Goal: Transaction & Acquisition: Obtain resource

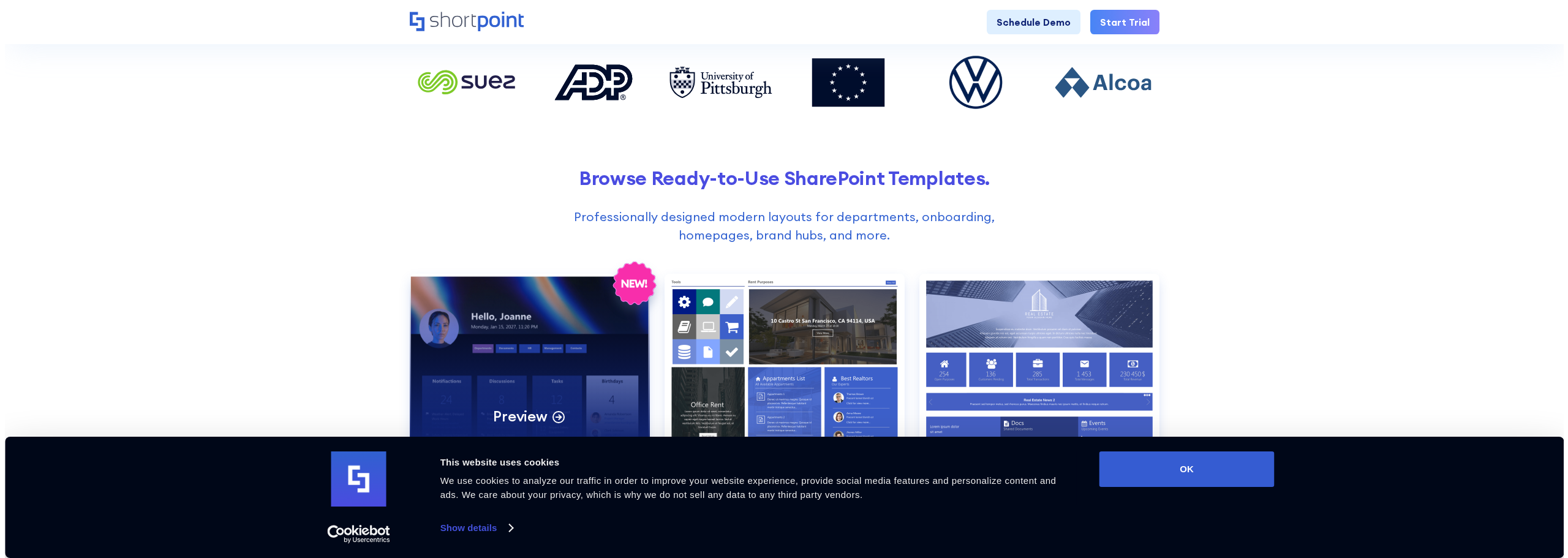
scroll to position [428, 0]
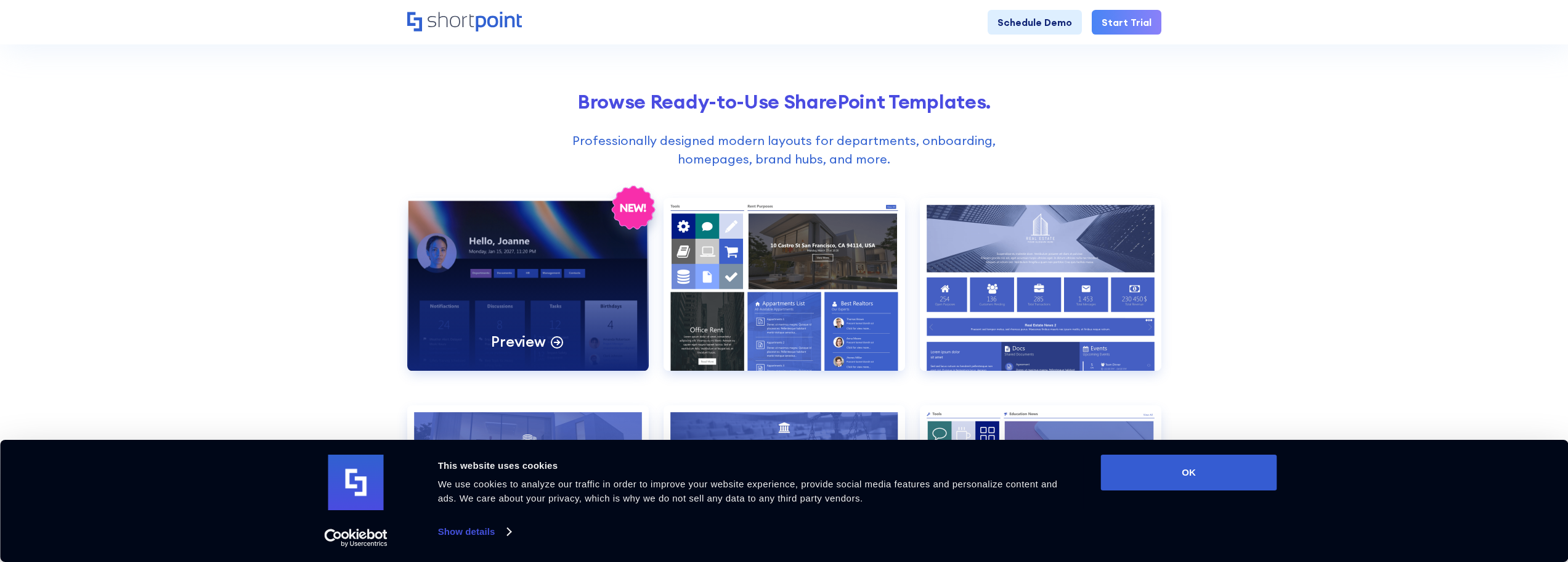
click at [526, 321] on div "Preview" at bounding box center [527, 284] width 242 height 172
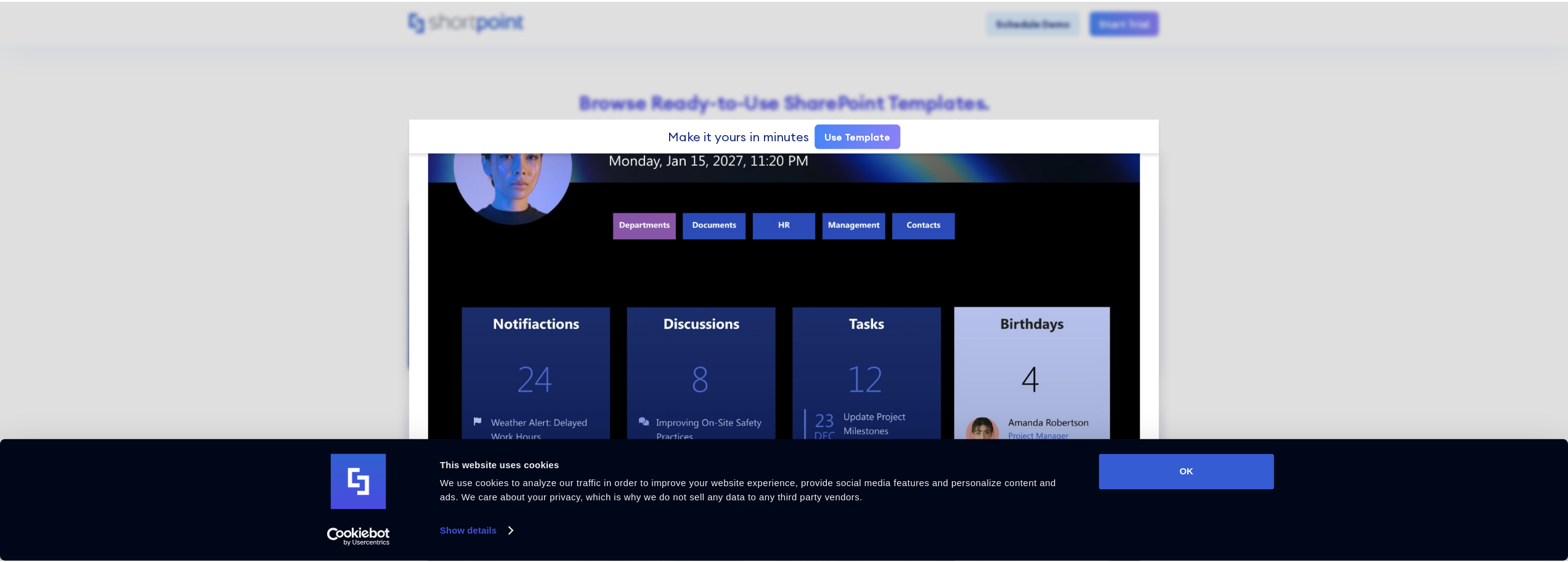
scroll to position [185, 0]
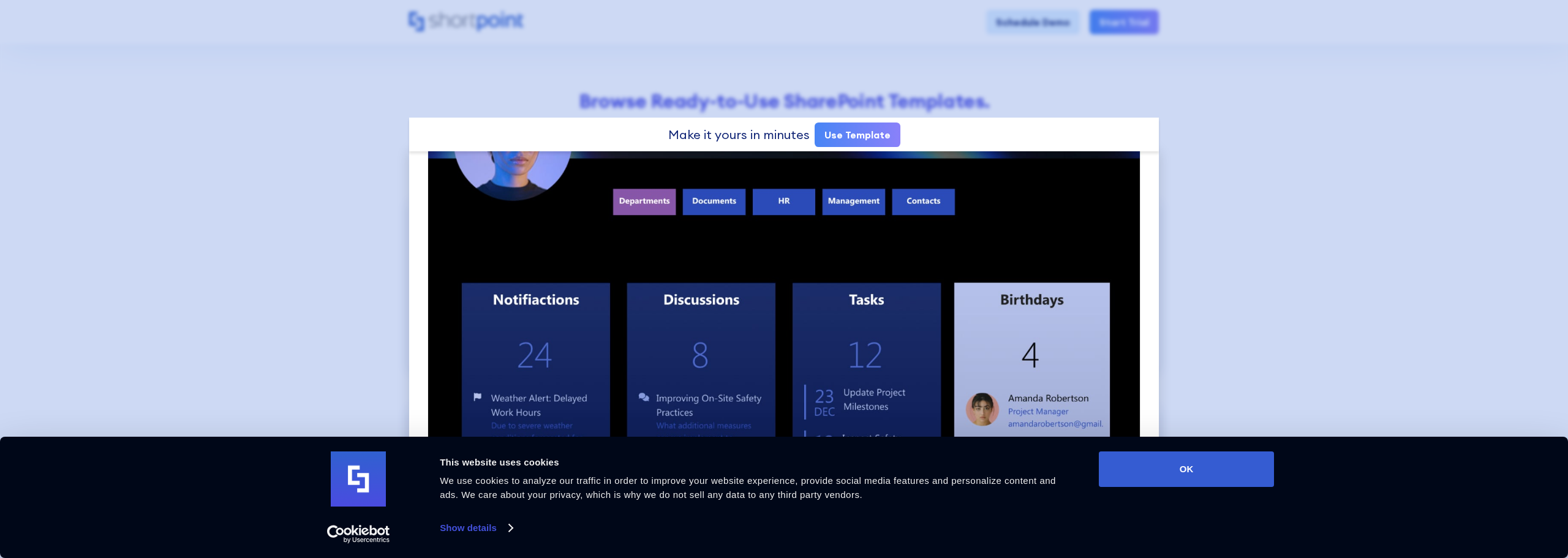
click at [1306, 233] on div at bounding box center [784, 279] width 1568 height 558
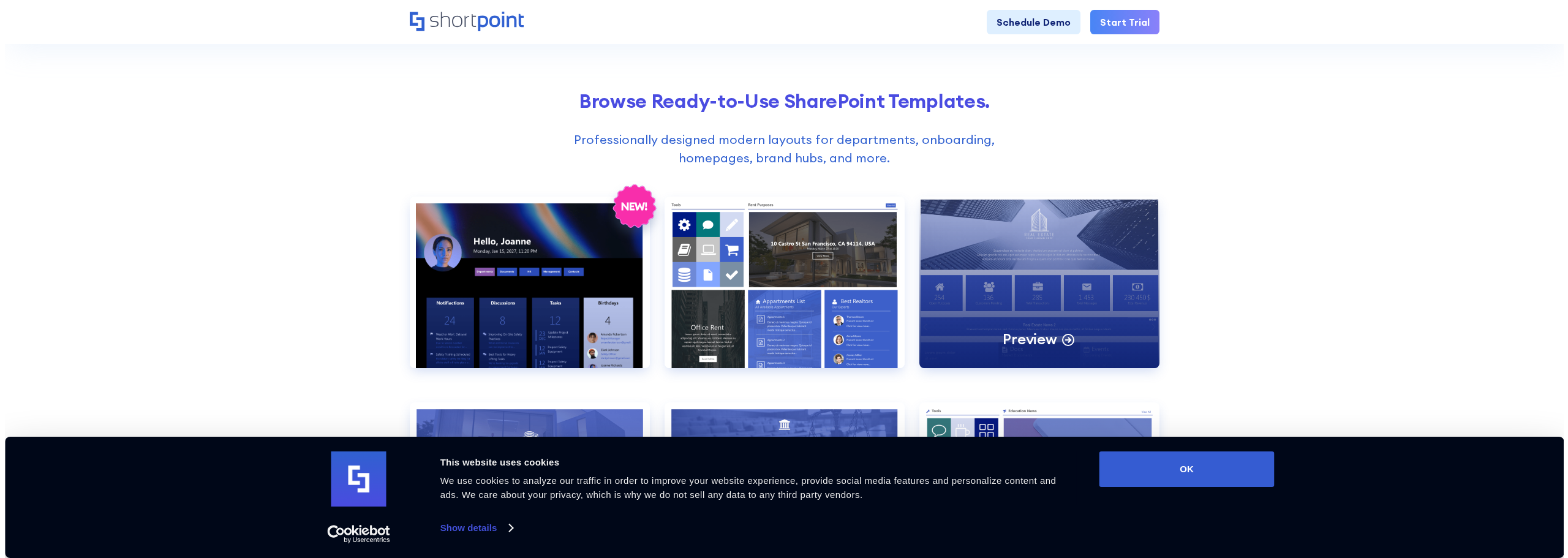
scroll to position [490, 0]
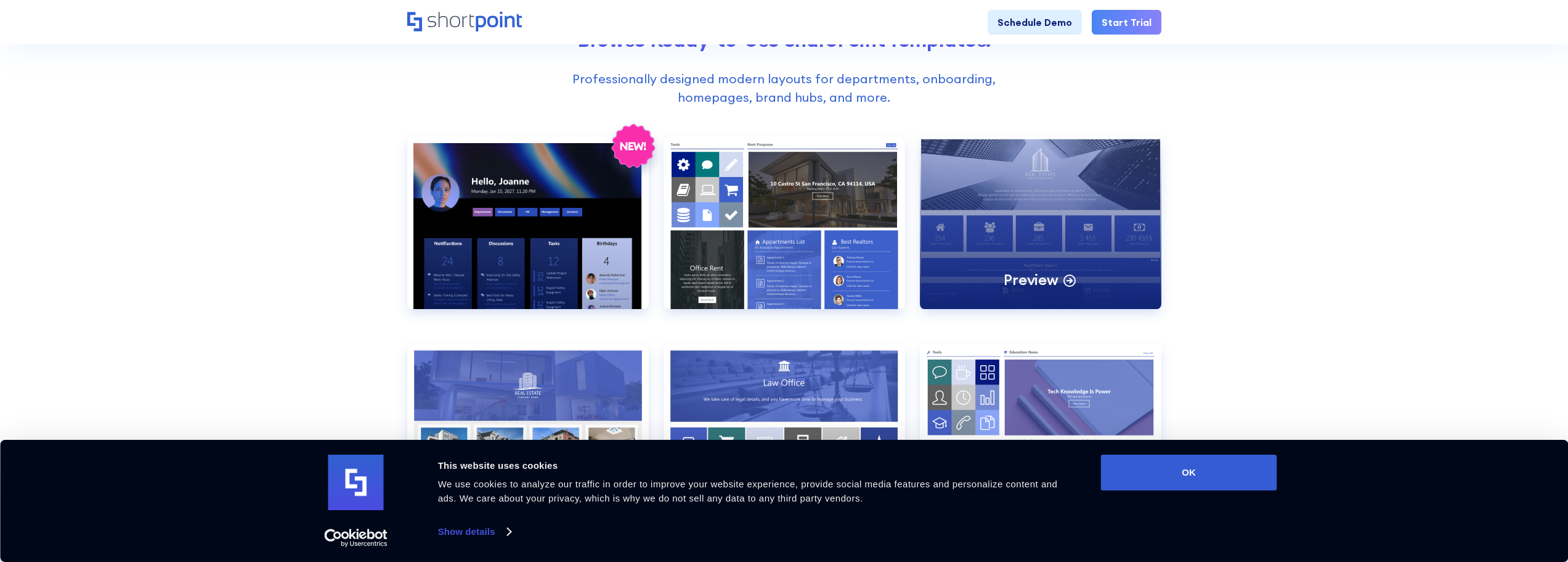
click at [1023, 232] on div "Preview" at bounding box center [1041, 222] width 242 height 172
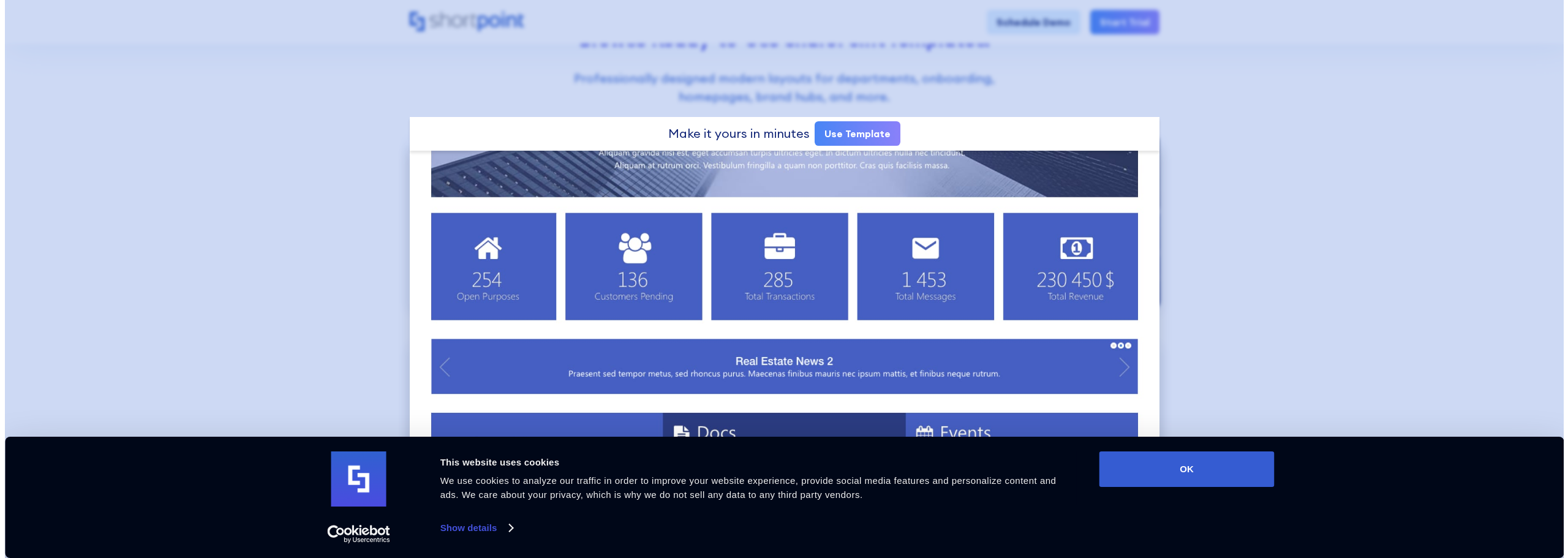
scroll to position [0, 0]
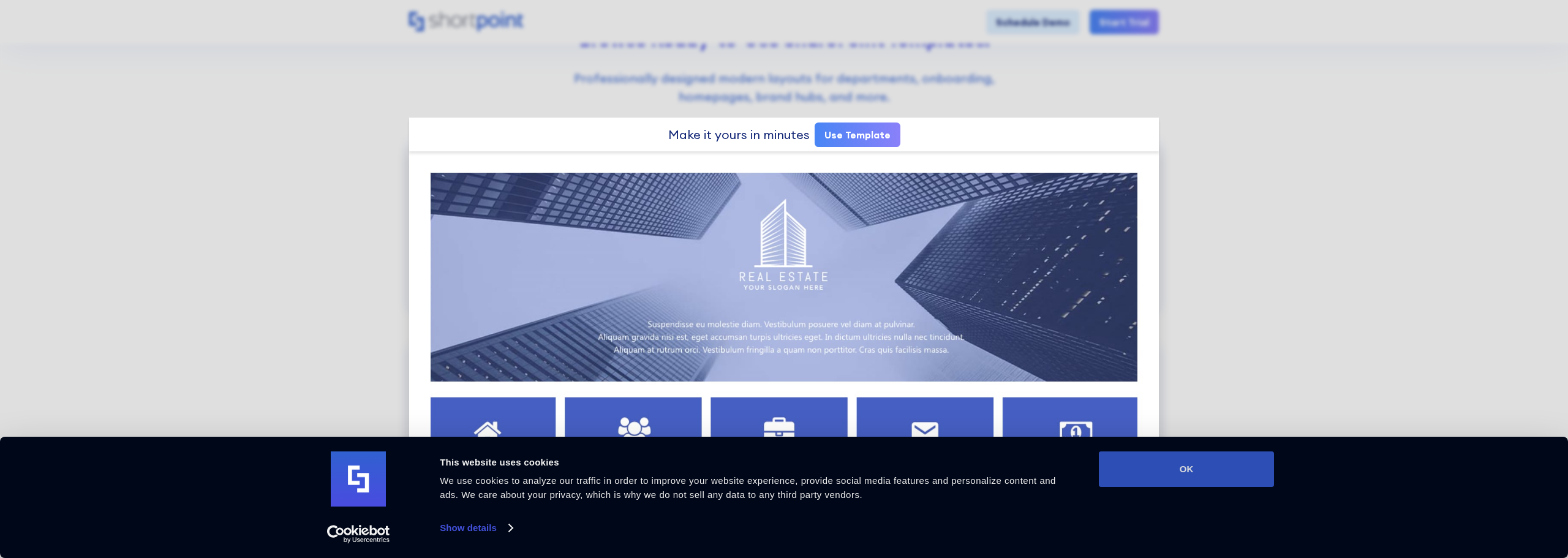
click at [1163, 477] on button "OK" at bounding box center [1186, 469] width 175 height 36
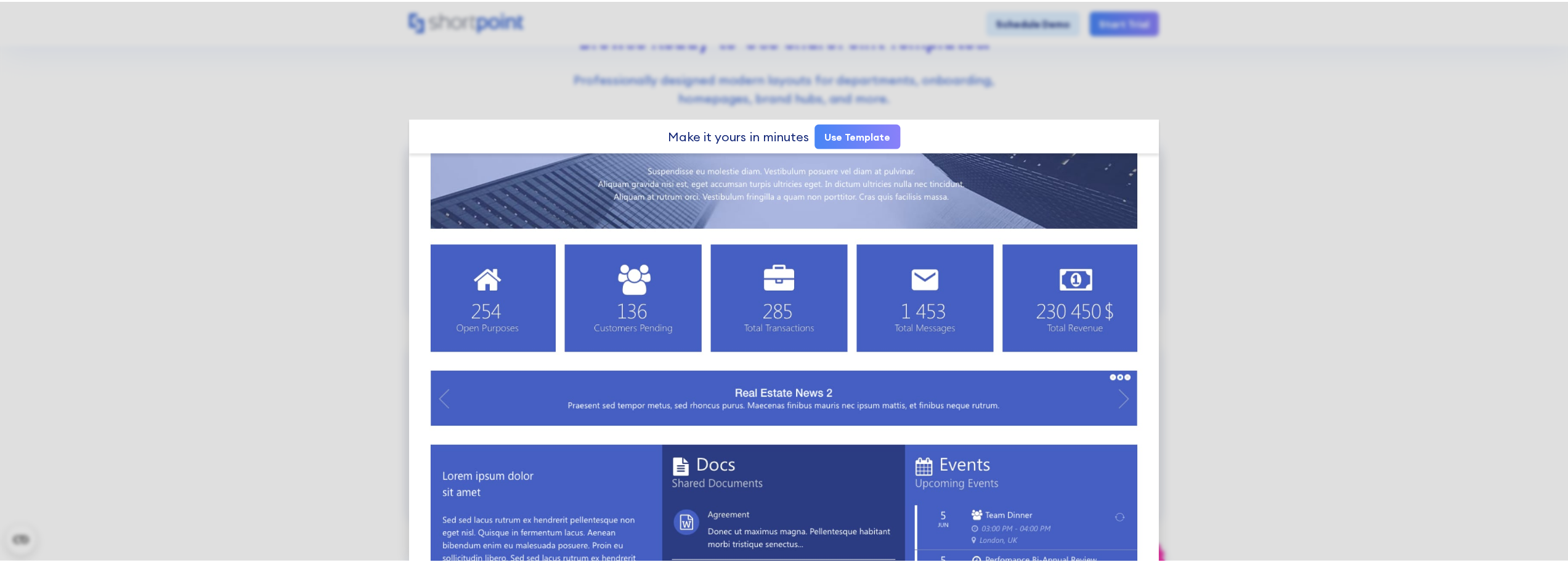
scroll to position [185, 0]
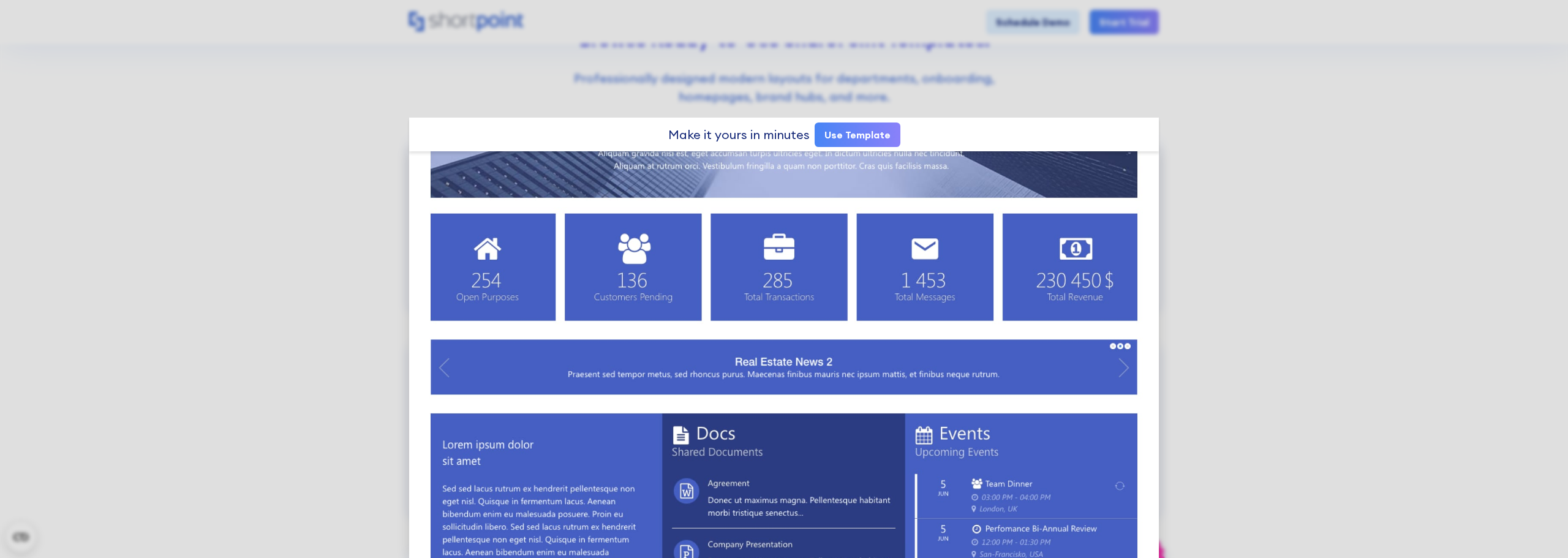
drag, startPoint x: 1504, startPoint y: 66, endPoint x: 1276, endPoint y: 168, distance: 249.8
click at [1505, 66] on div at bounding box center [784, 279] width 1568 height 558
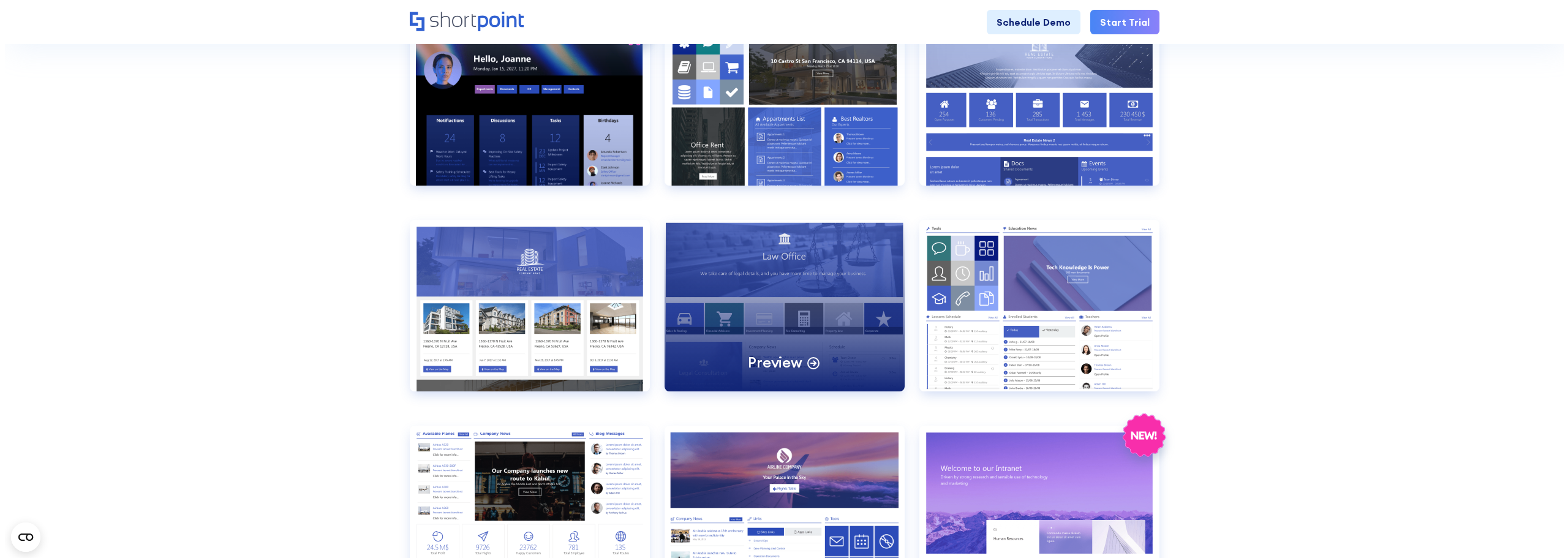
scroll to position [612, 0]
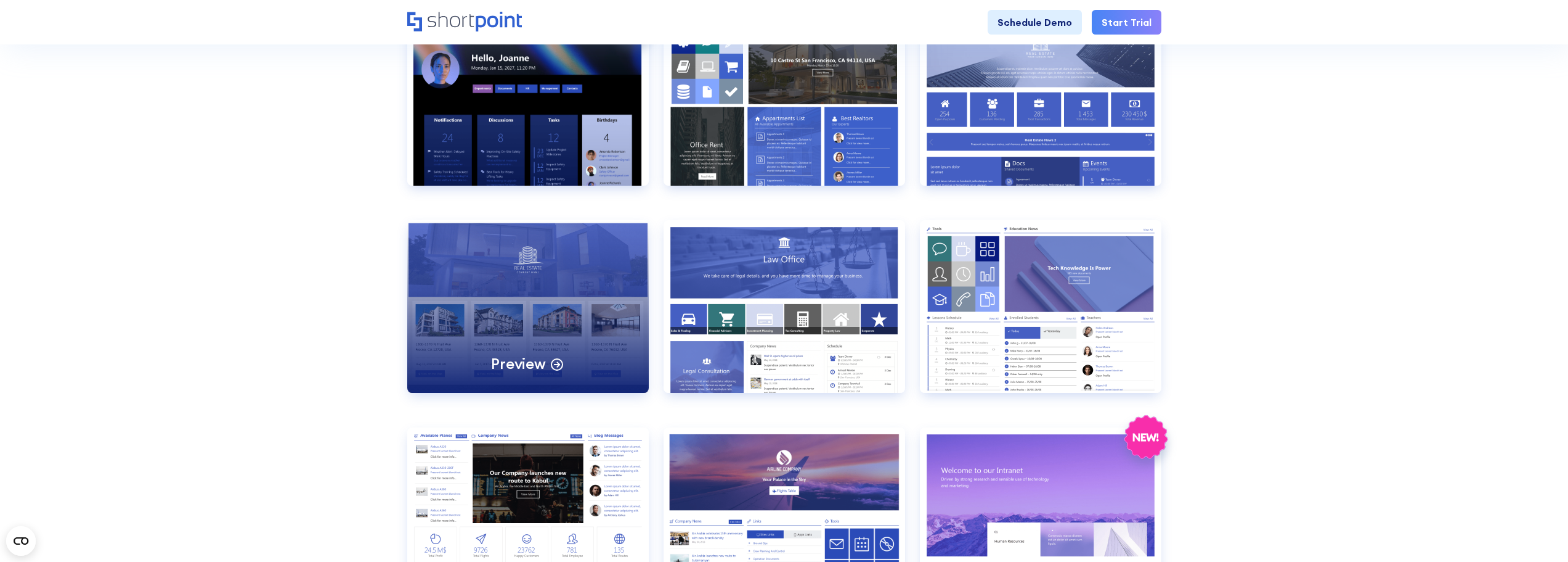
click at [564, 343] on div "Preview" at bounding box center [527, 306] width 242 height 172
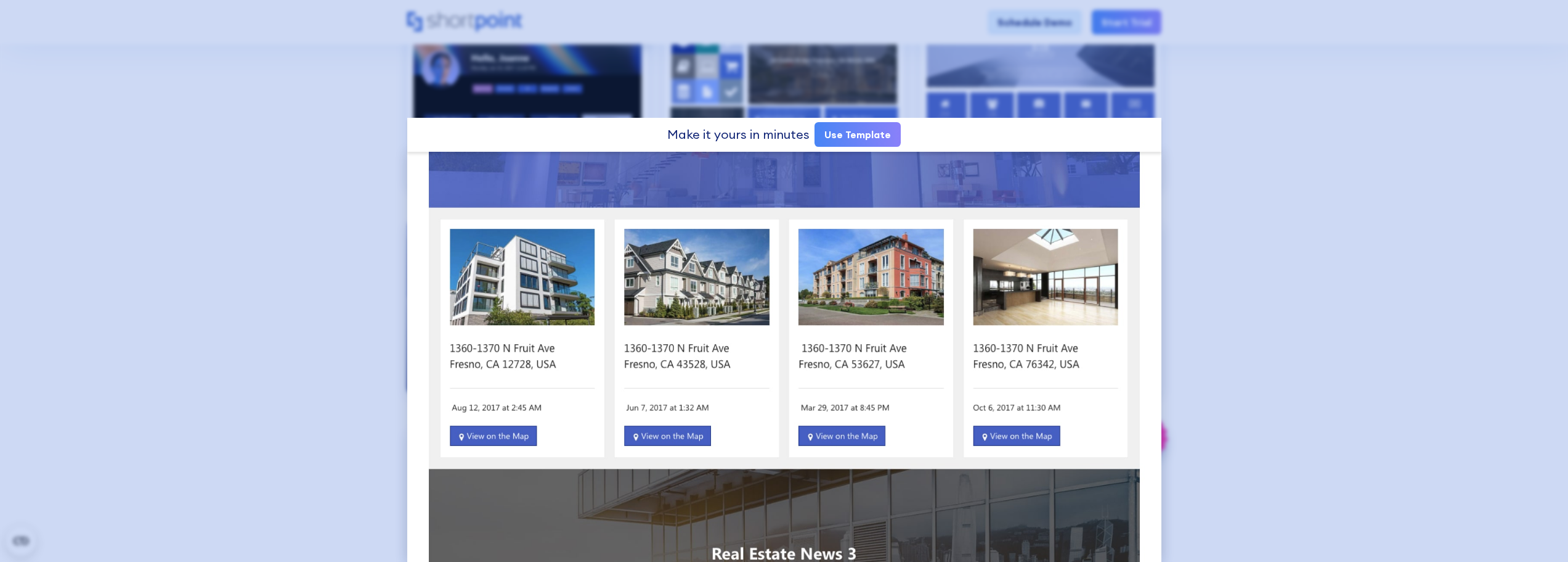
scroll to position [0, 0]
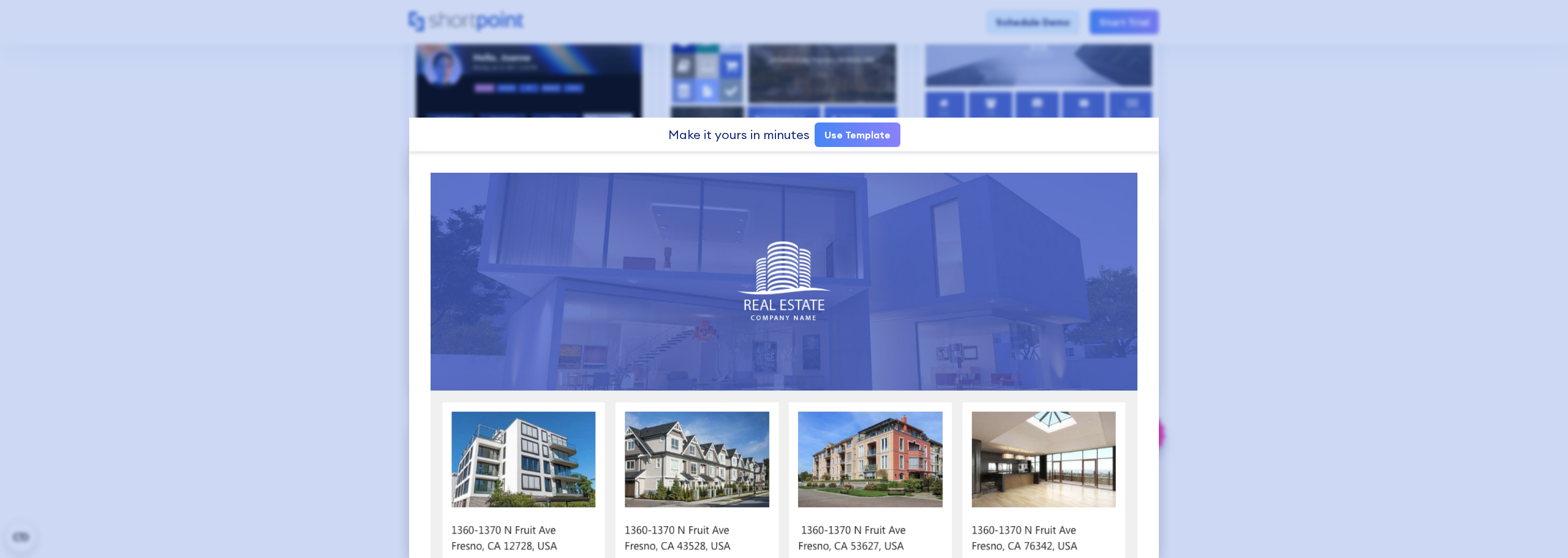
click at [246, 341] on div at bounding box center [784, 279] width 1568 height 558
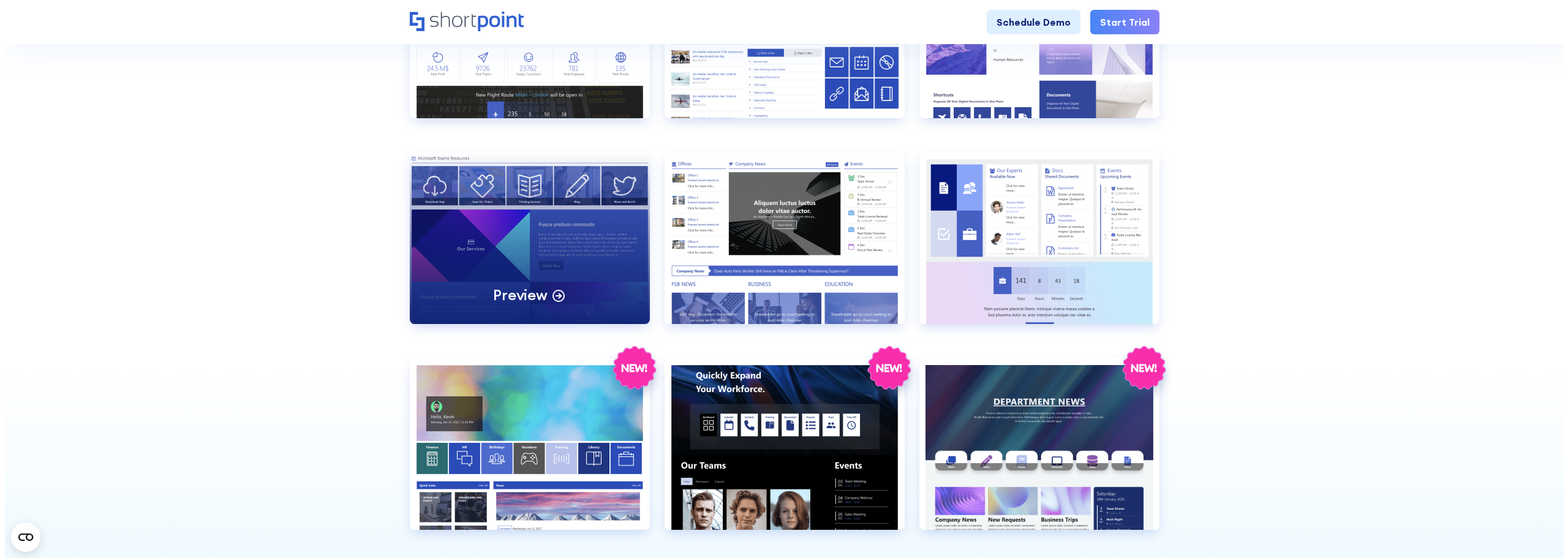
scroll to position [979, 0]
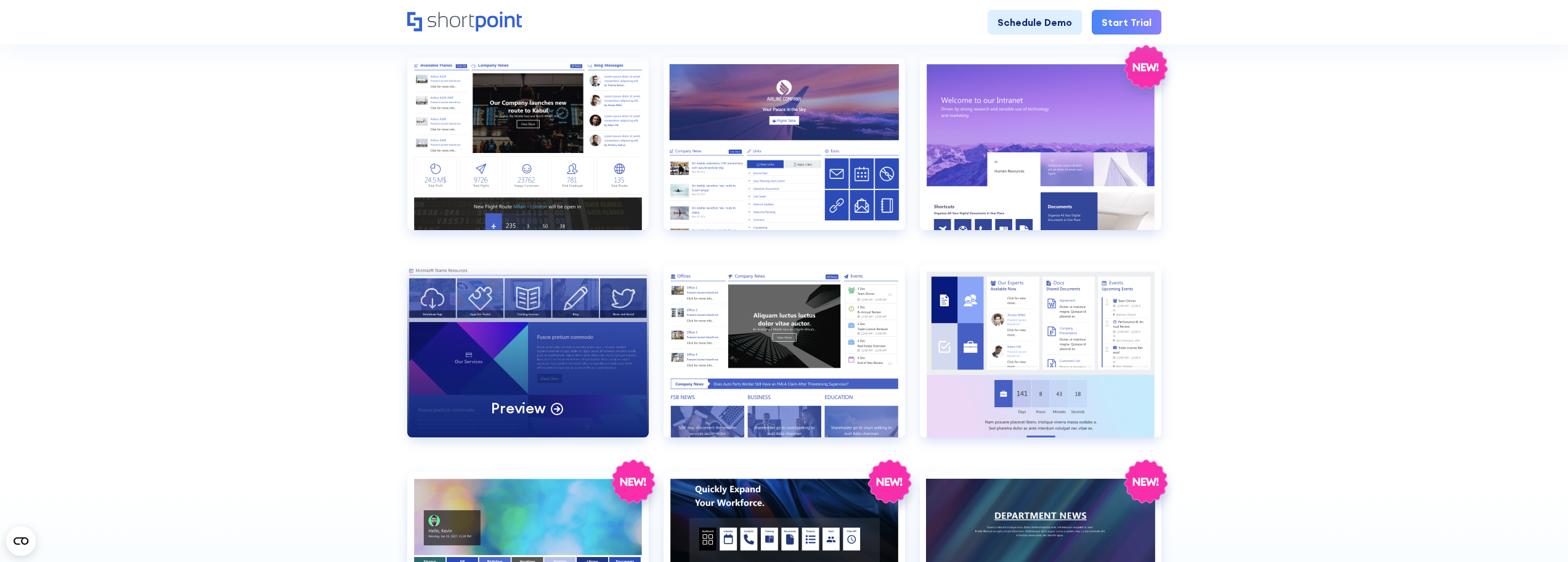
click at [464, 313] on div "Preview" at bounding box center [527, 350] width 242 height 172
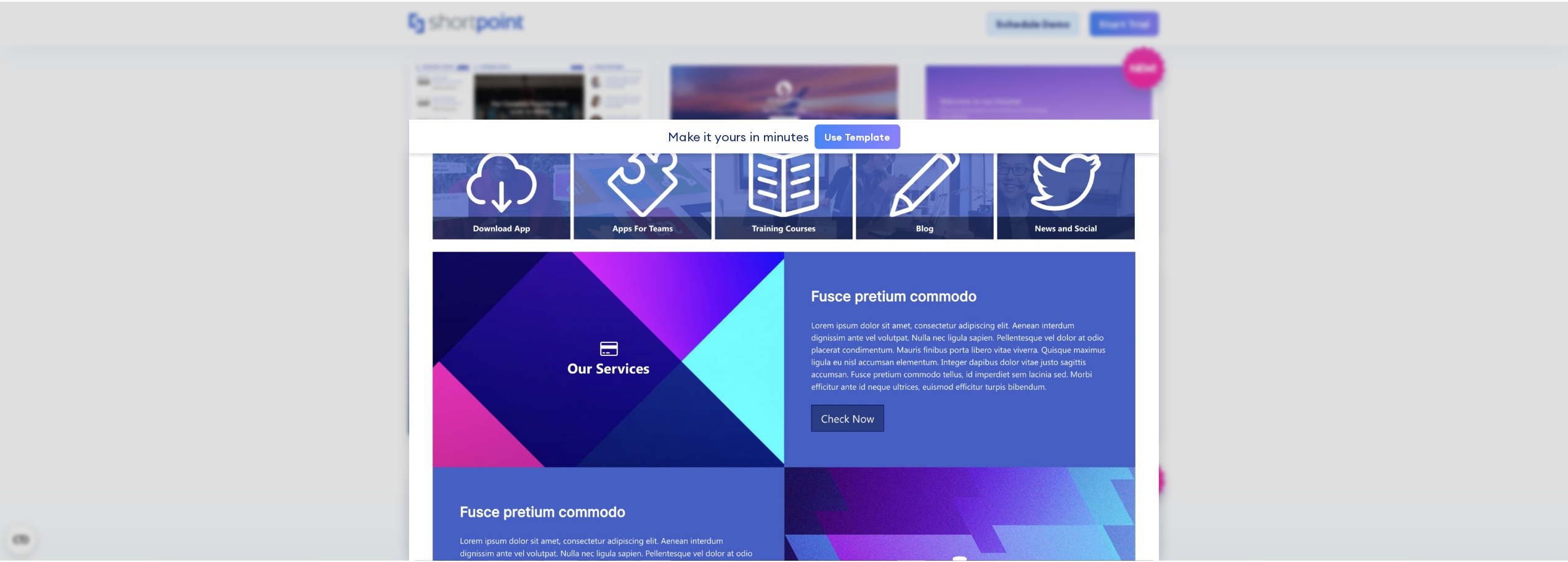
scroll to position [0, 0]
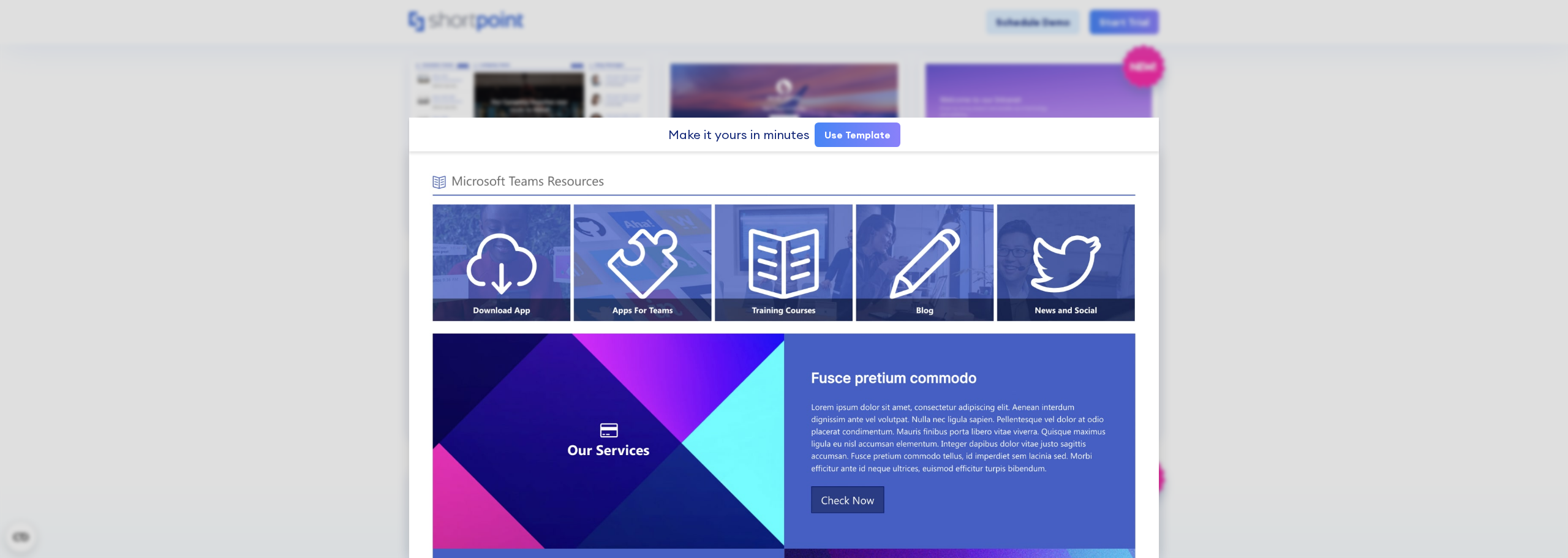
click at [252, 324] on div at bounding box center [784, 279] width 1568 height 558
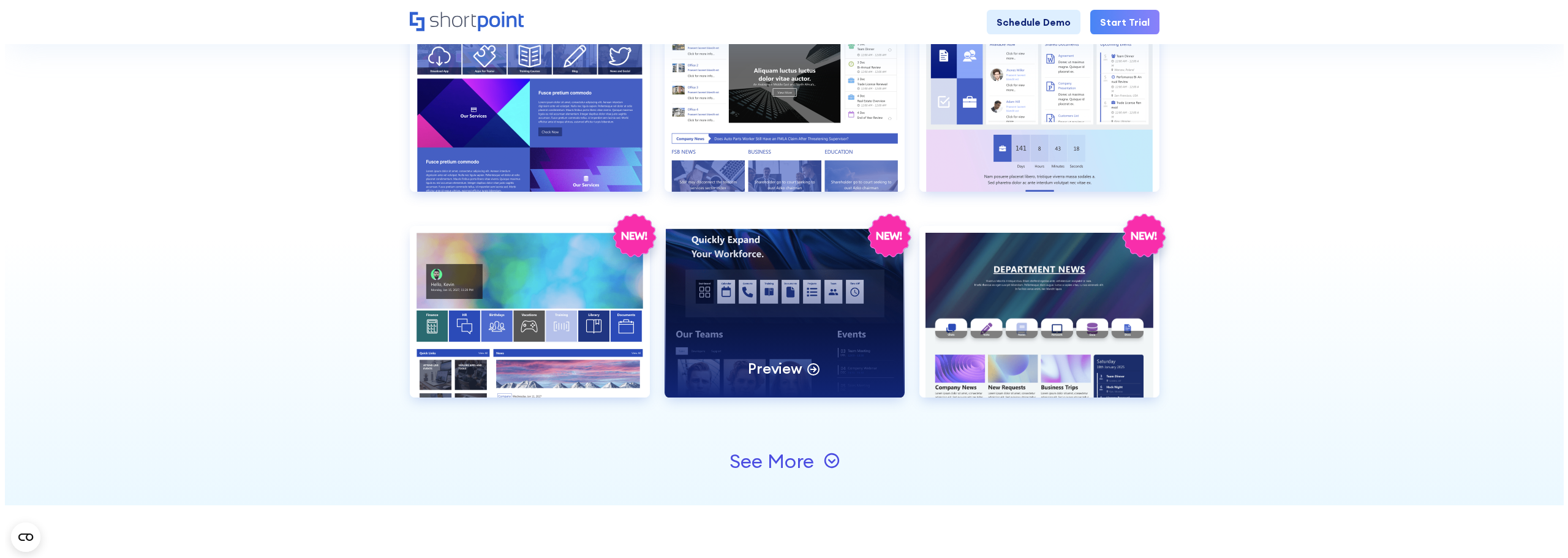
scroll to position [1224, 0]
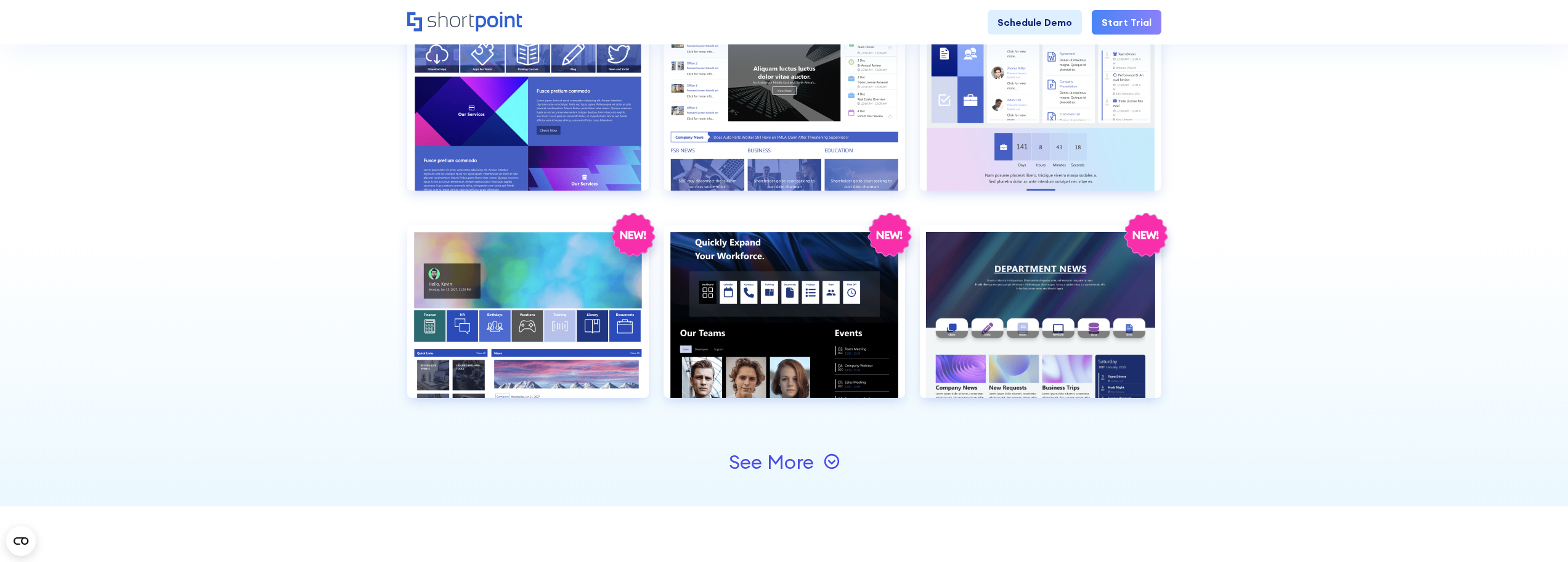
click at [786, 460] on div "See More" at bounding box center [771, 462] width 85 height 20
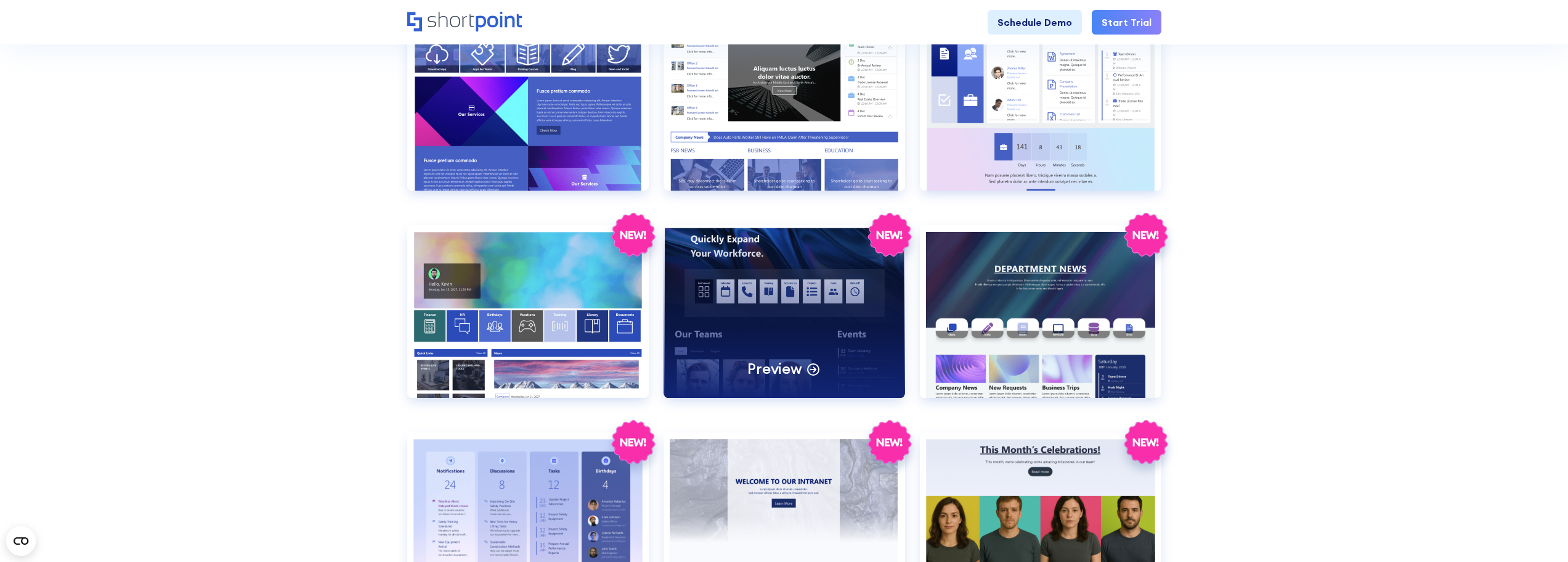
click at [759, 308] on div "Preview" at bounding box center [784, 311] width 242 height 172
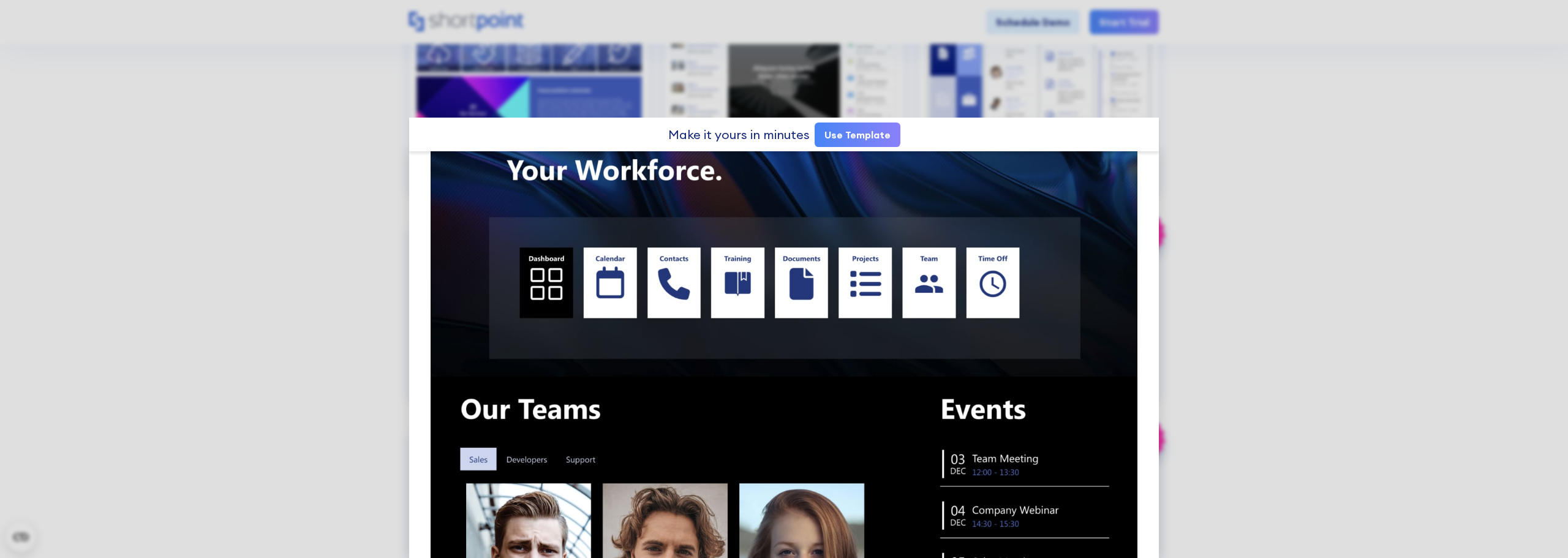
scroll to position [0, 0]
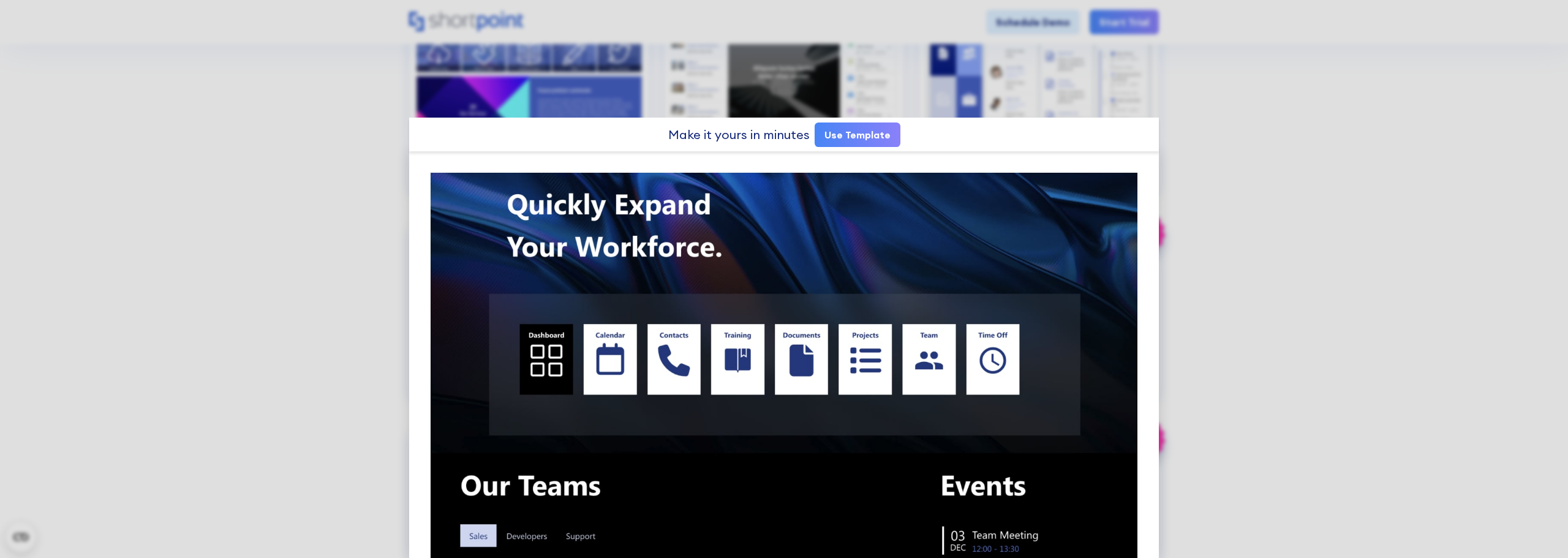
click at [860, 132] on link "Use Template" at bounding box center [857, 135] width 86 height 25
